Goal: Information Seeking & Learning: Learn about a topic

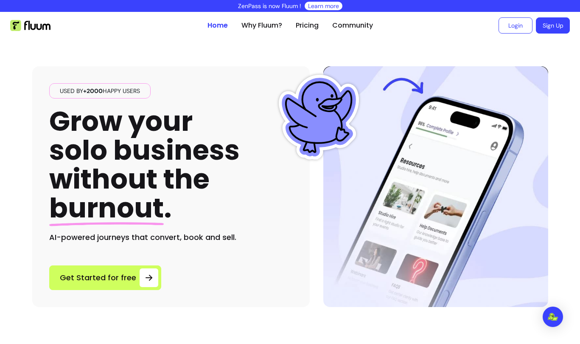
click at [317, 5] on link "Learn more" at bounding box center [323, 6] width 31 height 8
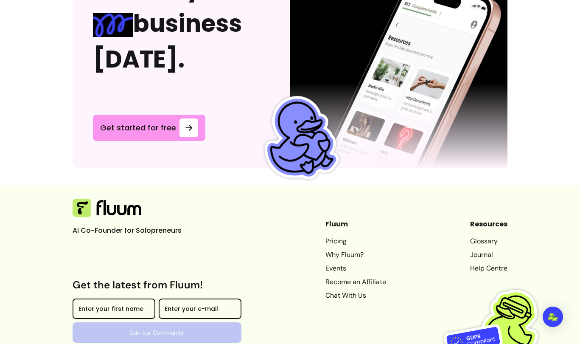
scroll to position [2319, 0]
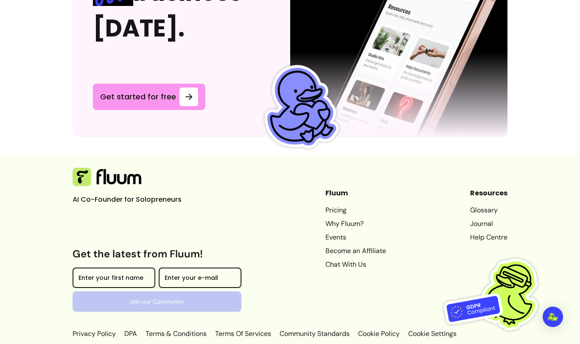
click at [326, 205] on link "Pricing" at bounding box center [356, 210] width 61 height 10
click at [331, 246] on link "Become an Affiliate" at bounding box center [356, 251] width 61 height 10
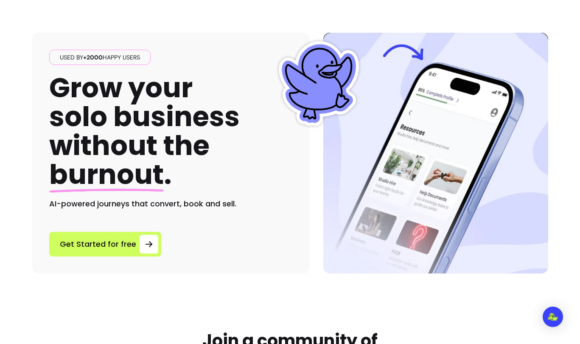
scroll to position [0, 0]
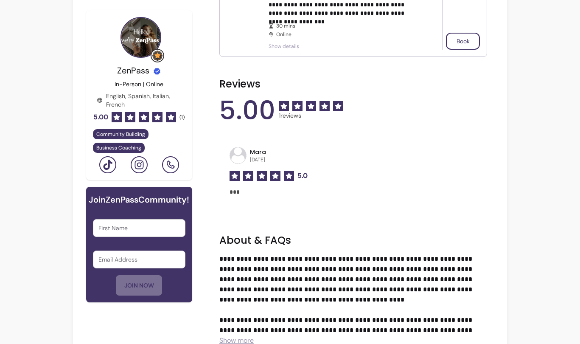
scroll to position [326, 0]
